Goal: Task Accomplishment & Management: Complete application form

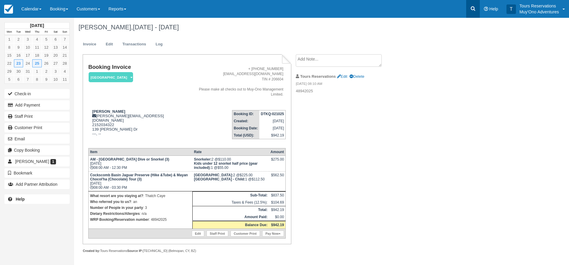
click at [473, 10] on icon at bounding box center [473, 9] width 6 height 6
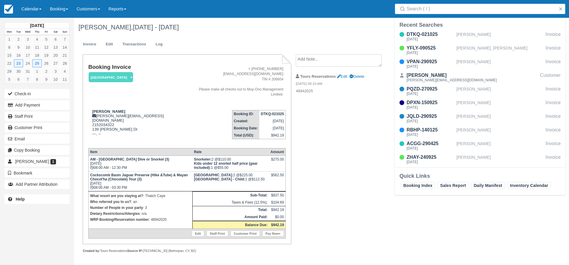
click at [449, 12] on input "Search" at bounding box center [481, 9] width 149 height 11
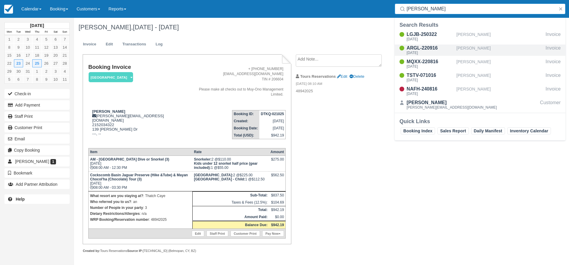
type input "malek"
click at [434, 48] on div "ARGL-220916" at bounding box center [430, 47] width 47 height 7
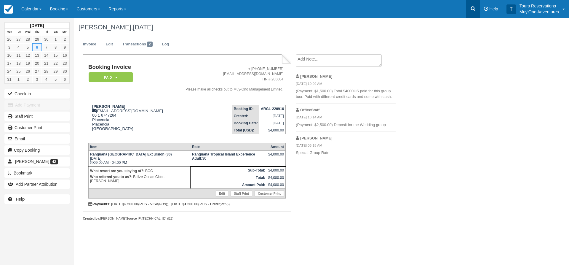
click at [472, 11] on icon at bounding box center [473, 9] width 6 height 6
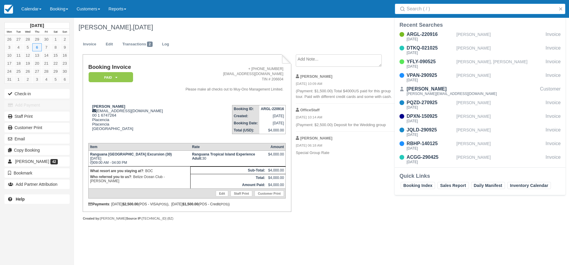
click at [453, 9] on input "Search" at bounding box center [481, 9] width 149 height 11
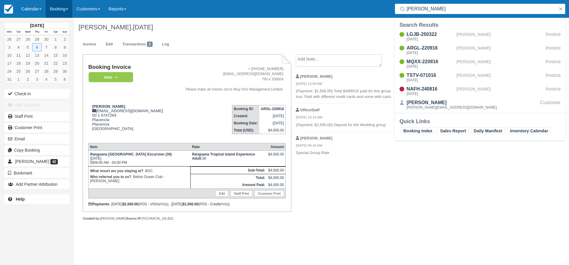
type input "malek"
click at [57, 4] on link "Booking" at bounding box center [59, 9] width 27 height 18
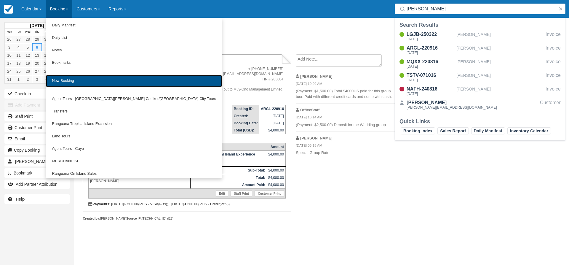
click at [71, 75] on link "New Booking" at bounding box center [134, 81] width 176 height 12
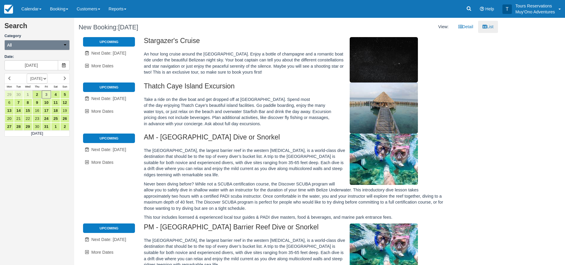
click at [43, 46] on button "All" at bounding box center [36, 45] width 65 height 10
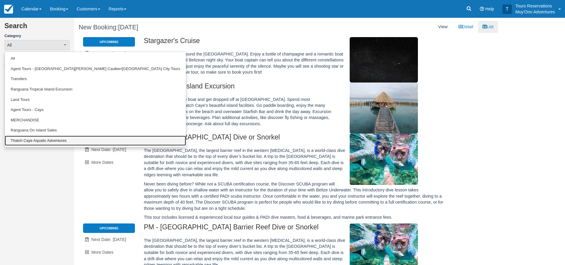
click at [33, 138] on link "Thatch Caye Aquatic Adventures" at bounding box center [95, 140] width 181 height 10
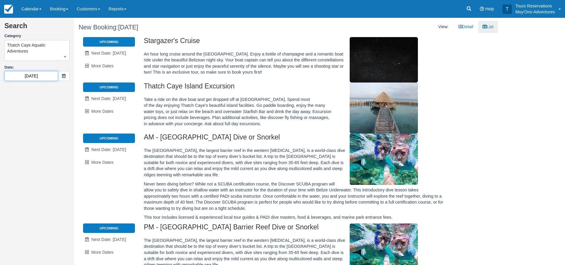
click at [35, 80] on input "10/03/25" at bounding box center [31, 76] width 54 height 10
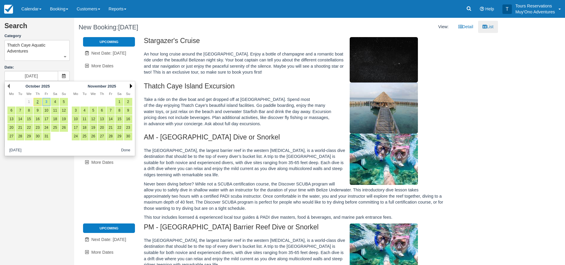
click at [130, 86] on link "Next" at bounding box center [131, 86] width 2 height 5
click at [85, 138] on link "30" at bounding box center [84, 136] width 8 height 8
type input "12/30/25"
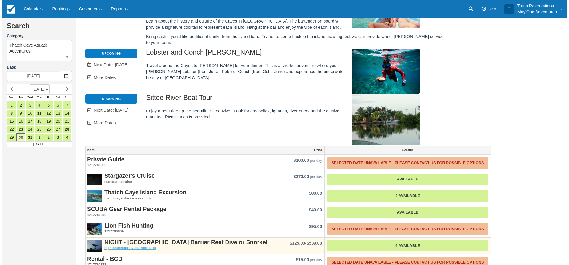
scroll to position [109, 0]
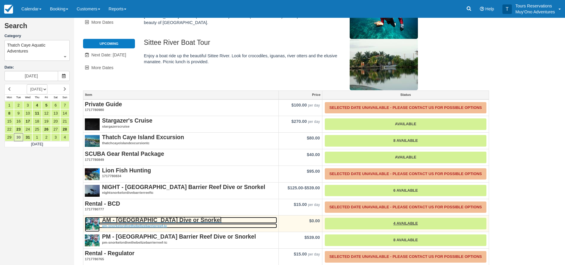
click at [141, 216] on strong "AM - Belize Barrier Reef Dive or Snorkel" at bounding box center [161, 219] width 119 height 7
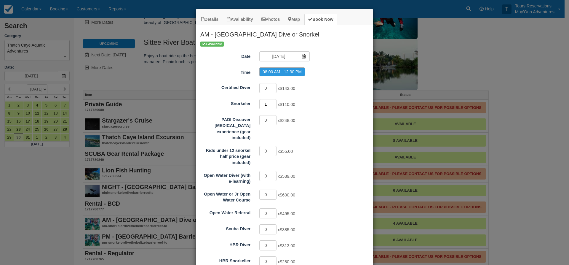
click at [270, 102] on input "1" at bounding box center [267, 104] width 17 height 10
type input "2"
click at [271, 102] on input "2" at bounding box center [267, 104] width 17 height 10
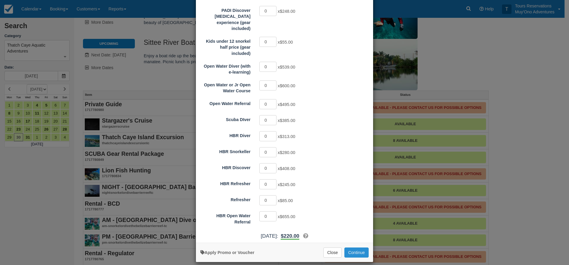
drag, startPoint x: 358, startPoint y: 246, endPoint x: 371, endPoint y: 244, distance: 12.4
click at [358, 247] on button "Continue" at bounding box center [356, 252] width 24 height 10
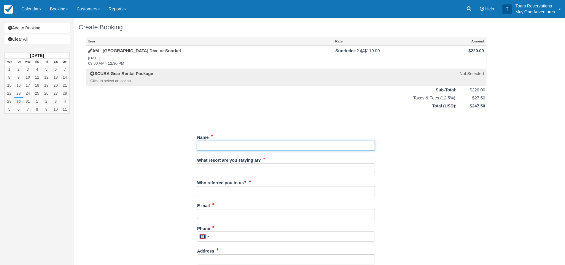
click at [226, 147] on input "Name" at bounding box center [286, 146] width 178 height 10
click at [267, 148] on input "Name" at bounding box center [286, 146] width 178 height 10
type input "[PERSON_NAME]"
click at [265, 164] on div "What resort are you staying at?" at bounding box center [286, 164] width 178 height 18
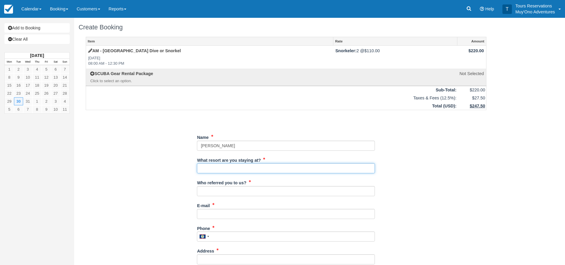
click at [265, 164] on input "What resort are you staying at?" at bounding box center [286, 168] width 178 height 10
type input "Thatch Caye"
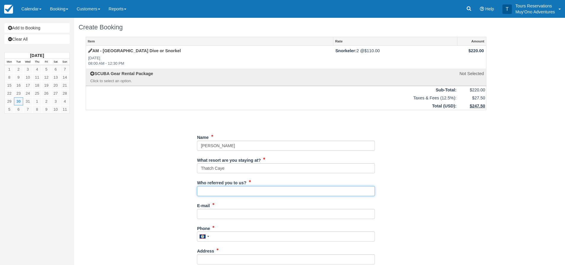
click at [225, 187] on input "Who referred you to us?" at bounding box center [286, 191] width 178 height 10
type input "an"
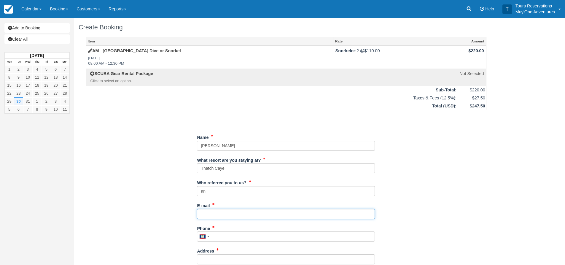
drag, startPoint x: 224, startPoint y: 211, endPoint x: 275, endPoint y: 198, distance: 52.8
click at [224, 211] on input "E-mail" at bounding box center [286, 214] width 178 height 10
click at [257, 215] on input "E-mail" at bounding box center [286, 214] width 178 height 10
paste input "[EMAIL_ADDRESS][DOMAIN_NAME]"
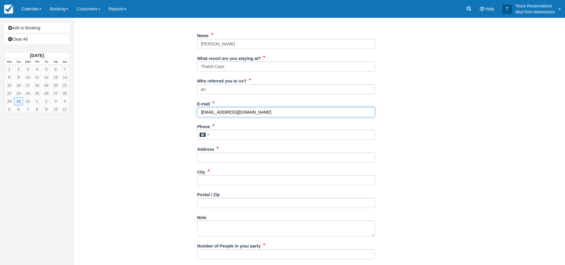
scroll to position [119, 0]
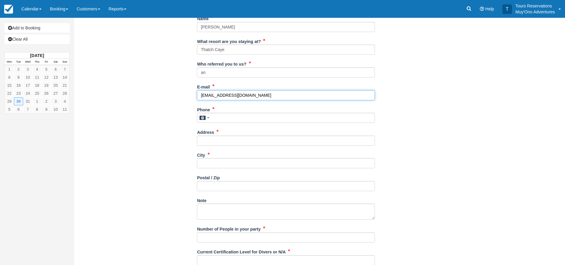
type input "[EMAIL_ADDRESS][DOMAIN_NAME]"
click at [230, 119] on input "Phone" at bounding box center [286, 118] width 178 height 10
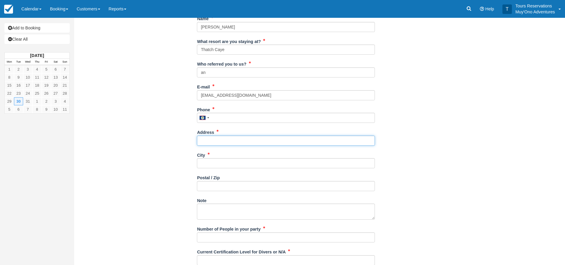
drag, startPoint x: 216, startPoint y: 143, endPoint x: 218, endPoint y: 148, distance: 5.0
click at [216, 143] on input "Address" at bounding box center [286, 140] width 178 height 10
paste input "5038198191"
type input "5038198191"
click at [218, 120] on input "Phone" at bounding box center [286, 118] width 178 height 10
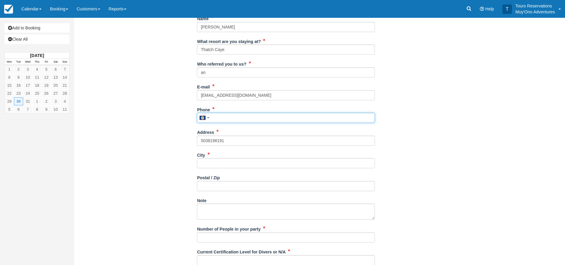
paste input "5038198191"
type input "5038198191"
drag, startPoint x: 235, startPoint y: 142, endPoint x: 168, endPoint y: 141, distance: 67.0
click at [168, 141] on div "Item Rate Amount AM - Belize Barrier Reef Dive or Snorkel Tue Dec 30, 2025 08:0…" at bounding box center [286, 141] width 415 height 447
paste input "[STREET_ADDRESS]"
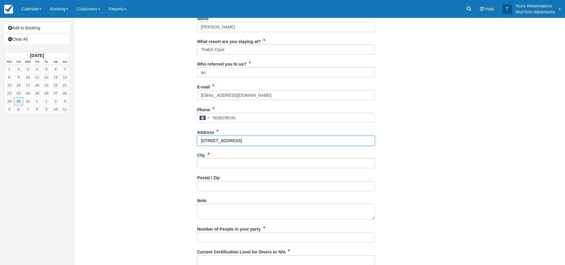
type input "[STREET_ADDRESS]"
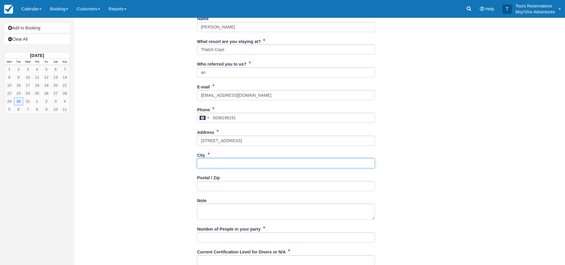
click at [215, 163] on input "City" at bounding box center [286, 163] width 178 height 10
type input "---"
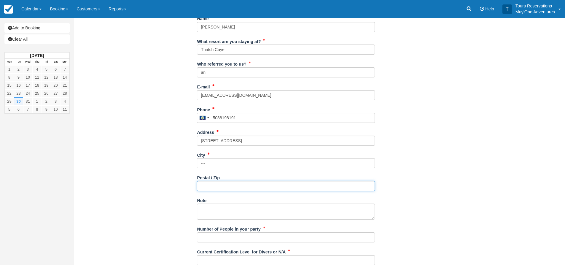
click at [201, 186] on input "Postal / Zip" at bounding box center [286, 186] width 178 height 10
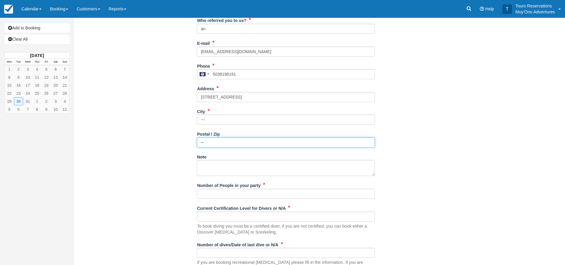
scroll to position [233, 0]
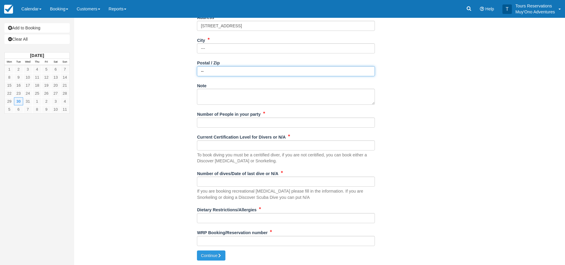
type input "--"
click at [217, 122] on input "Number of People in your party" at bounding box center [286, 122] width 178 height 10
type input "2"
click at [220, 144] on input "Current Certification Level for Divers or N/A" at bounding box center [286, 145] width 178 height 10
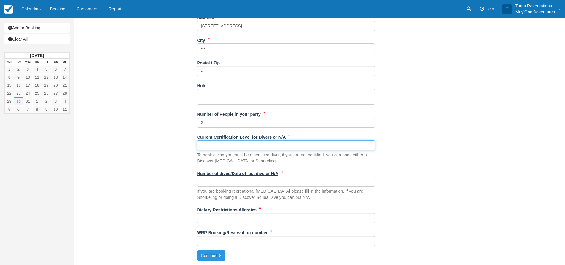
type input "n/a"
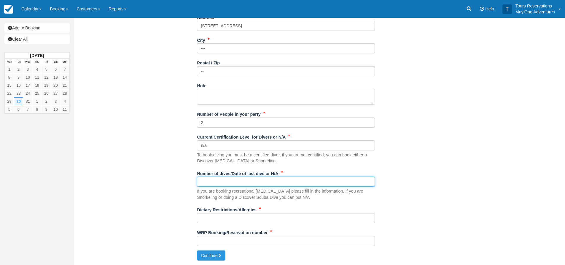
click at [229, 181] on input "Number of dives/Date of last dive or N/A" at bounding box center [286, 181] width 178 height 10
type input "n/a"
click at [214, 216] on input "Dietary Restrictions/Allergies" at bounding box center [286, 218] width 178 height 10
drag, startPoint x: 220, startPoint y: 218, endPoint x: 163, endPoint y: 214, distance: 56.8
click at [163, 214] on div "Item Rate Amount AM - Belize Barrier Reef Dive or Snorkel Tue Dec 30, 2025 08:0…" at bounding box center [286, 26] width 415 height 447
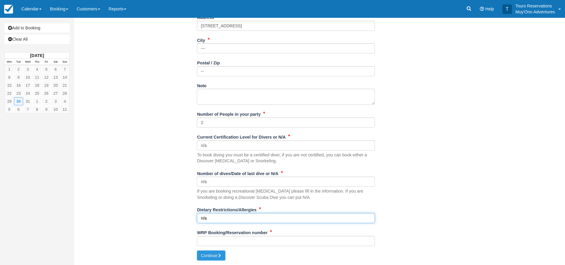
paste input "Jason does not like mushrooms"
type input "Jason does not like mushrooms"
click at [232, 239] on input "WRP Booking/Reservation number" at bounding box center [286, 241] width 178 height 10
drag, startPoint x: 219, startPoint y: 239, endPoint x: 225, endPoint y: 239, distance: 5.9
click at [219, 239] on input "WRP Booking/Reservation number" at bounding box center [286, 241] width 178 height 10
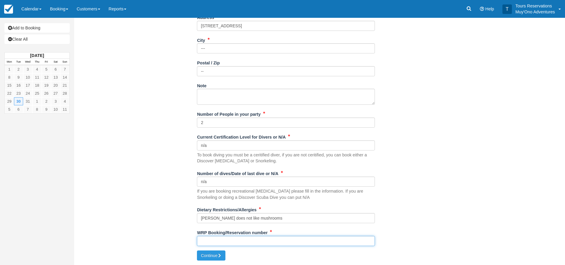
paste input "BB25082218484645"
type input "BB25082218484645"
click at [219, 256] on icon "submit" at bounding box center [219, 255] width 4 height 4
type input "+5015038198191"
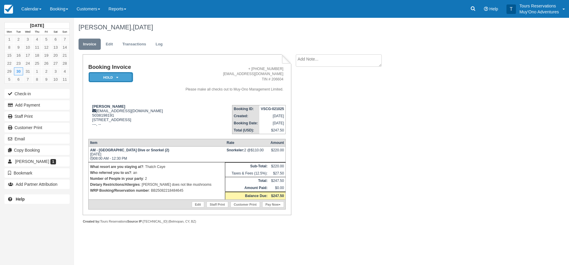
click at [124, 82] on em "HOLD" at bounding box center [111, 77] width 44 height 10
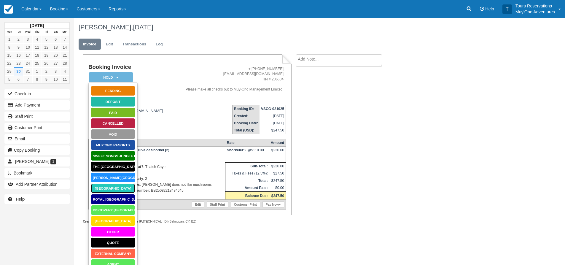
click at [111, 189] on link "[GEOGRAPHIC_DATA]" at bounding box center [113, 188] width 44 height 10
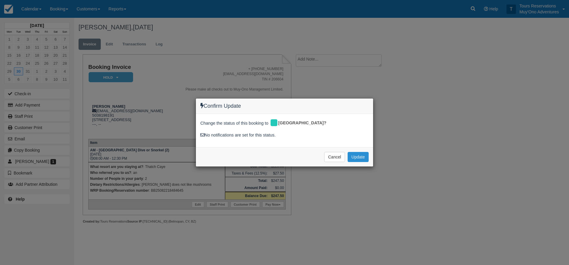
click at [363, 156] on button "Update" at bounding box center [358, 157] width 21 height 10
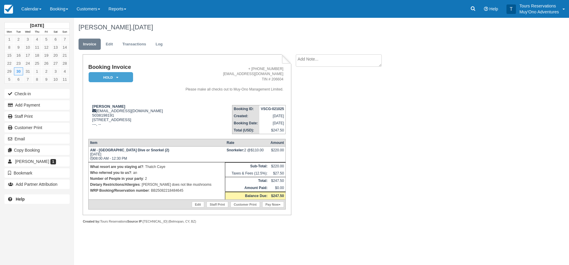
click at [330, 59] on textarea at bounding box center [339, 60] width 86 height 12
paste textarea "BB25082218484645"
click at [309, 87] on textarea "BB25082218484645" at bounding box center [339, 70] width 86 height 33
type textarea "BB25082218484645"
click at [310, 92] on button "Create" at bounding box center [309, 94] width 27 height 10
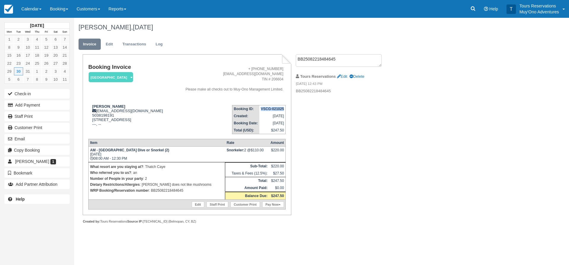
drag, startPoint x: 252, startPoint y: 109, endPoint x: 284, endPoint y: 108, distance: 32.0
click at [284, 108] on td "VSCG-021025" at bounding box center [272, 108] width 26 height 7
copy strong "VSCG-021025"
